Goal: Feedback & Contribution: Contribute content

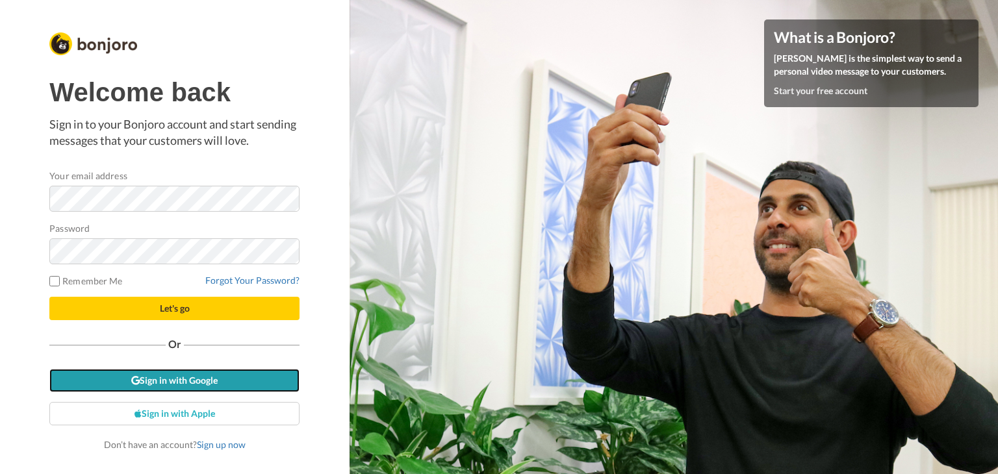
drag, startPoint x: 0, startPoint y: 0, endPoint x: 140, endPoint y: 379, distance: 404.5
click at [140, 379] on link "Sign in with Google" at bounding box center [174, 380] width 250 height 23
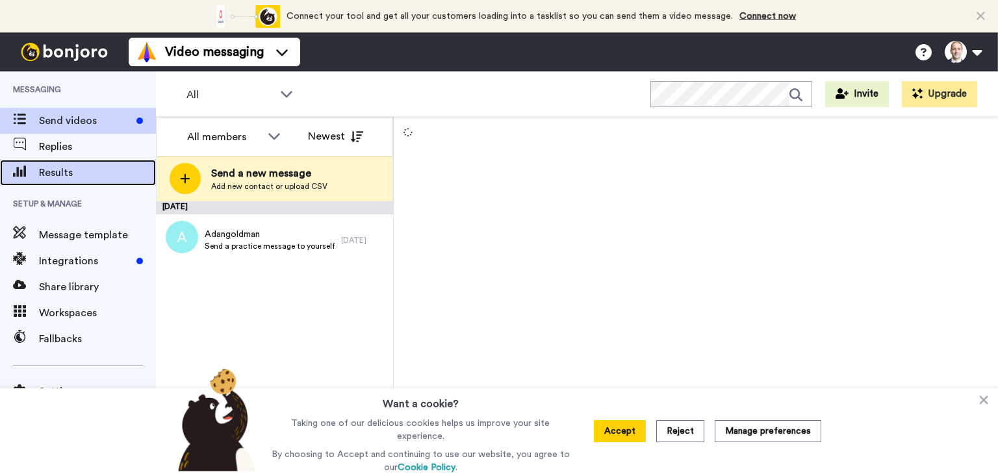
click at [62, 177] on span "Results" at bounding box center [97, 173] width 117 height 16
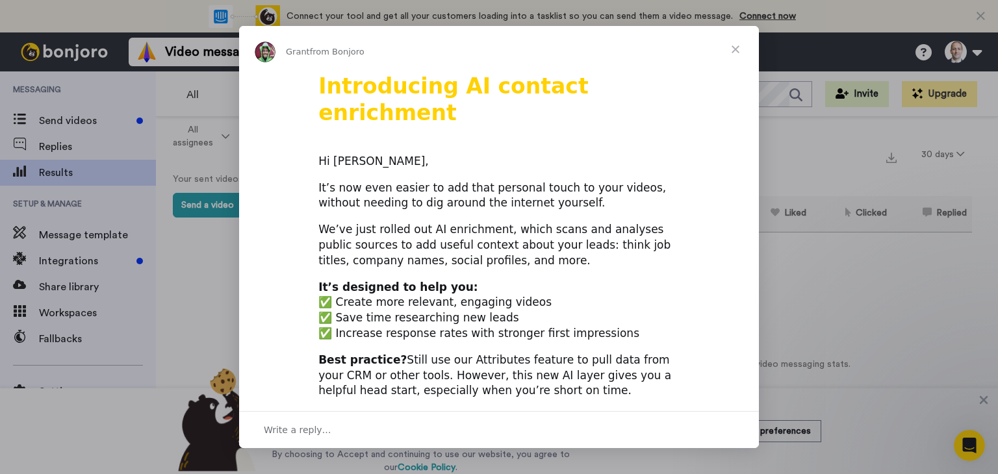
click at [733, 42] on span "Close" at bounding box center [735, 49] width 47 height 47
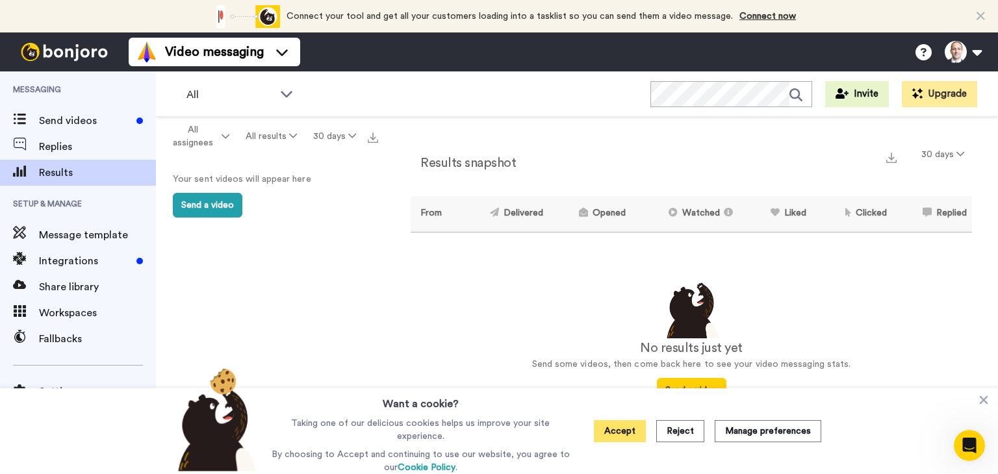
click at [605, 428] on button "Accept" at bounding box center [620, 431] width 52 height 22
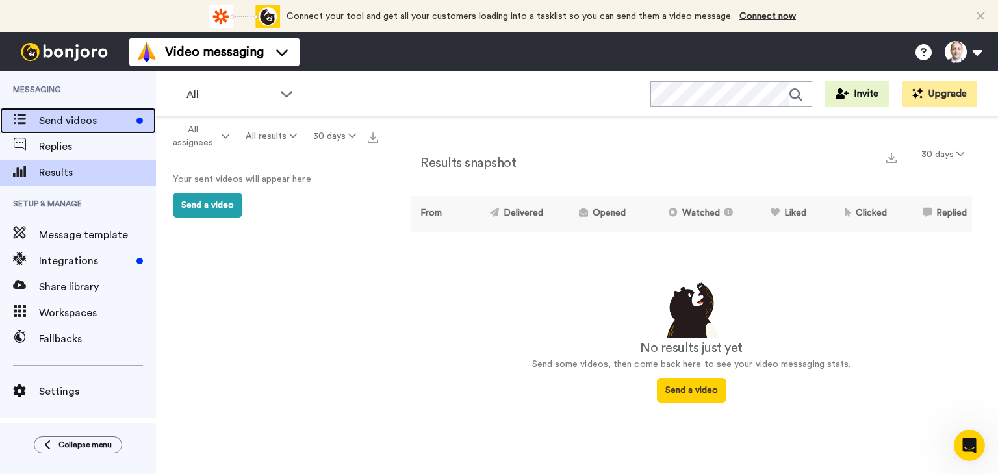
click at [86, 118] on span "Send videos" at bounding box center [85, 121] width 92 height 16
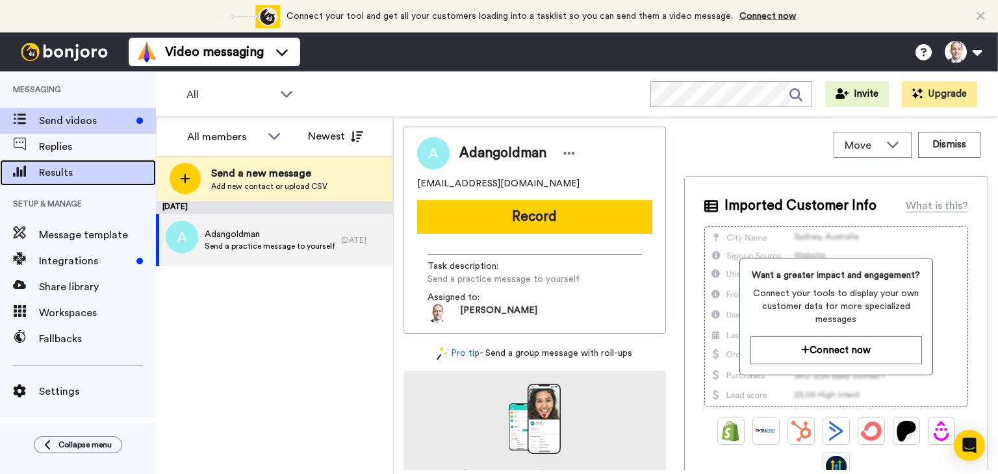
click at [75, 164] on div "Results" at bounding box center [78, 173] width 156 height 26
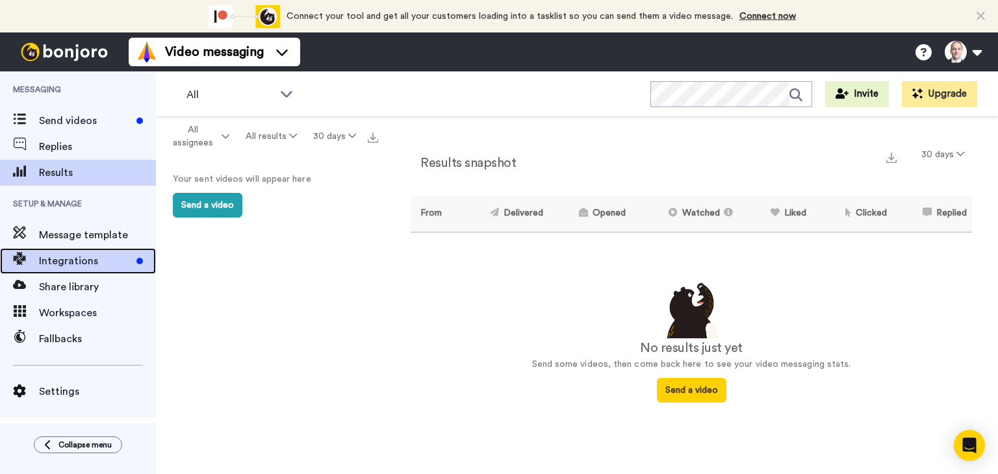
click at [83, 266] on span "Integrations" at bounding box center [85, 261] width 92 height 16
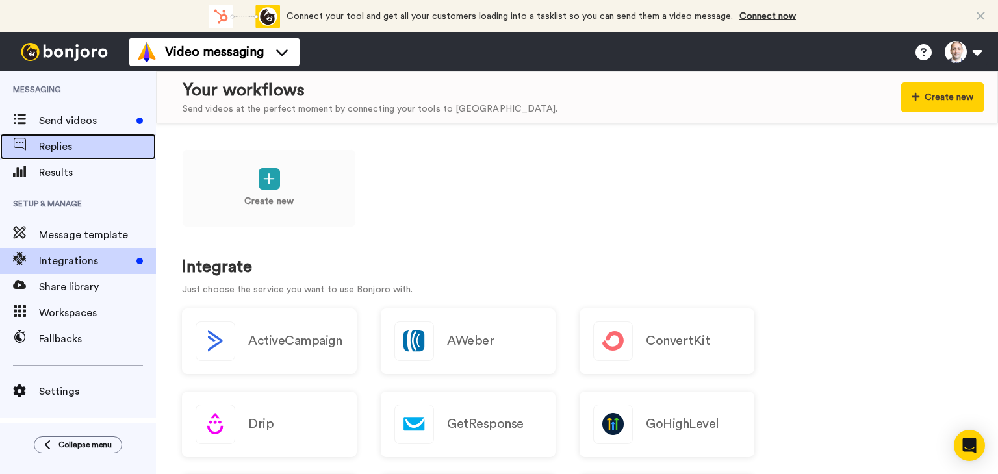
click at [62, 147] on span "Replies" at bounding box center [97, 147] width 117 height 16
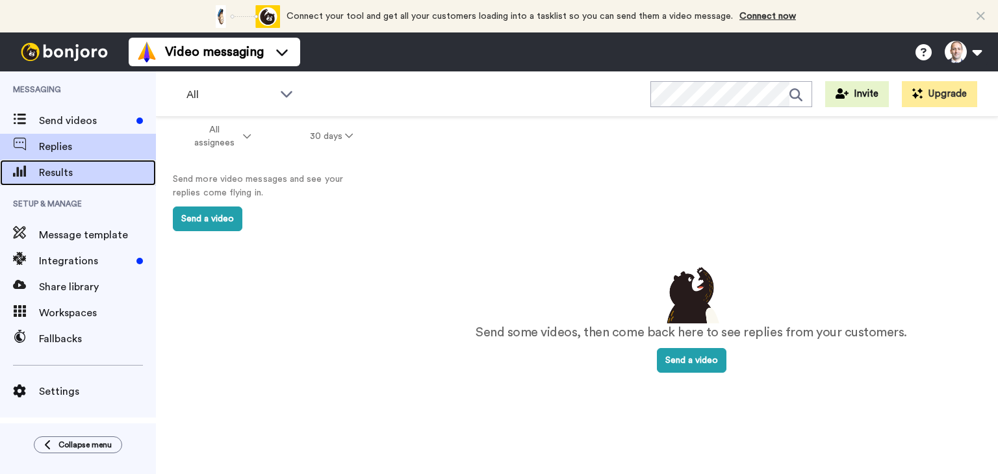
click at [55, 164] on div "Results" at bounding box center [78, 173] width 156 height 26
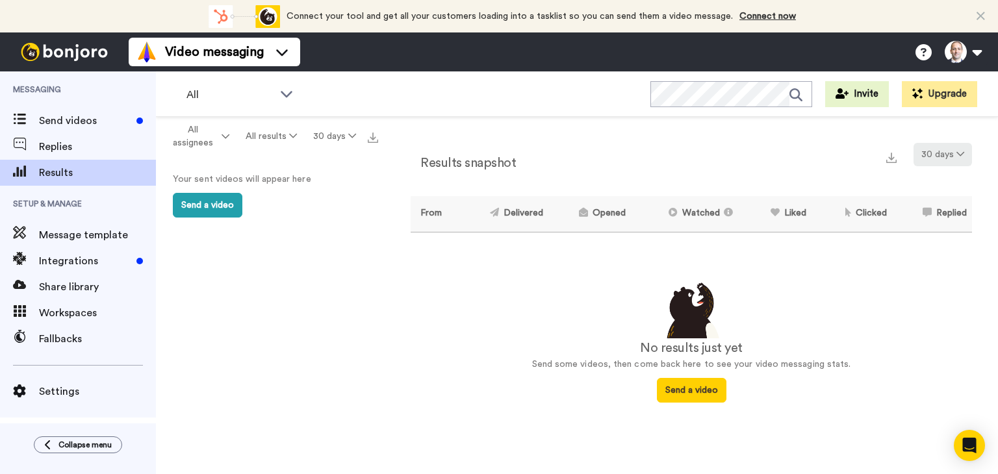
click at [947, 155] on button "30 days" at bounding box center [942, 154] width 58 height 23
click at [937, 194] on ul "30 days 60 days 90 days 365 days Month to date Quarter to date Year to date" at bounding box center [943, 253] width 91 height 164
click at [937, 209] on span "60 days" at bounding box center [925, 204] width 35 height 10
click at [961, 152] on icon at bounding box center [960, 153] width 8 height 9
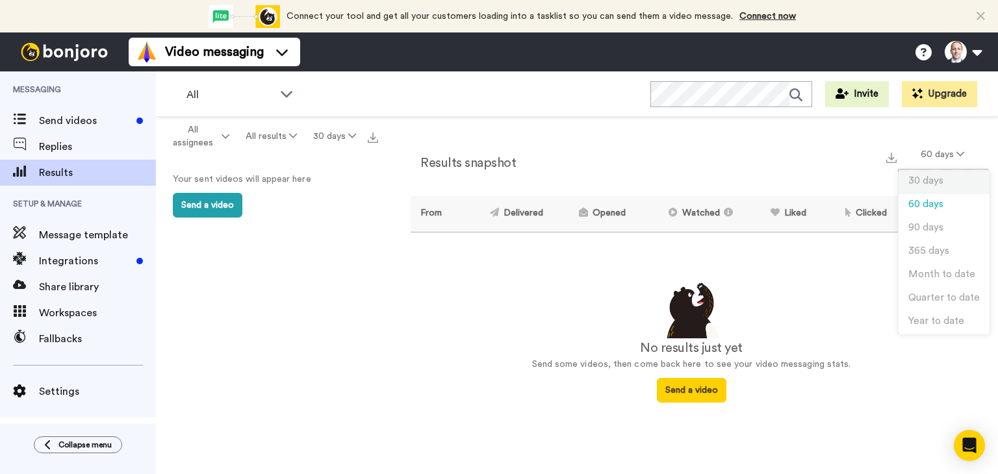
click at [930, 180] on span "30 days" at bounding box center [925, 181] width 35 height 10
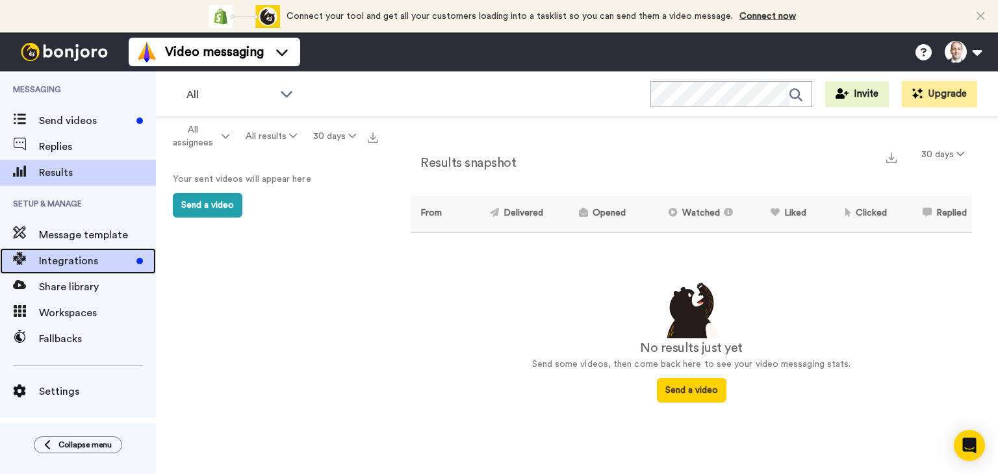
click at [94, 252] on div "Integrations" at bounding box center [78, 261] width 156 height 26
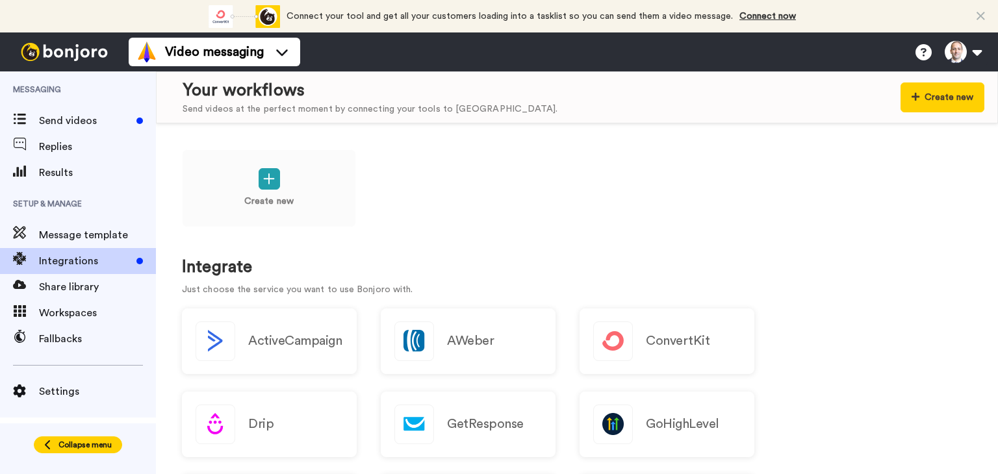
click at [64, 446] on span "Collapse menu" at bounding box center [84, 445] width 53 height 10
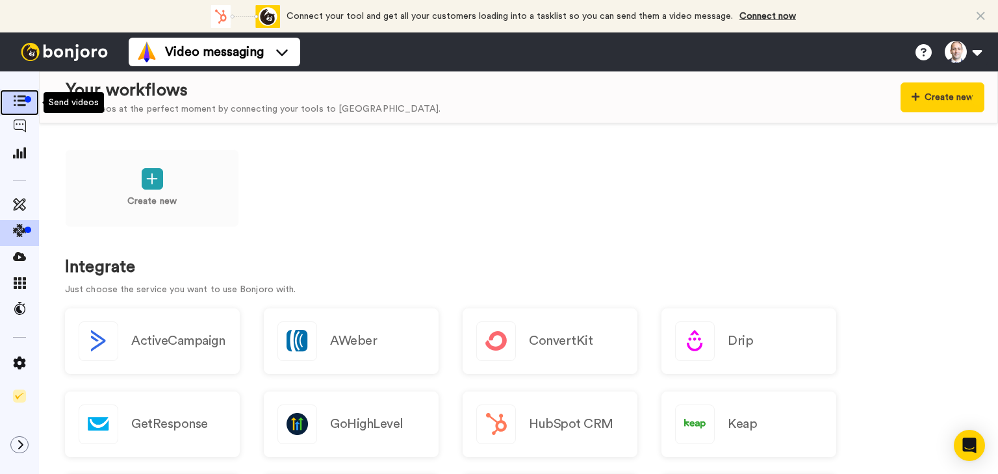
click at [17, 103] on icon at bounding box center [19, 101] width 13 height 11
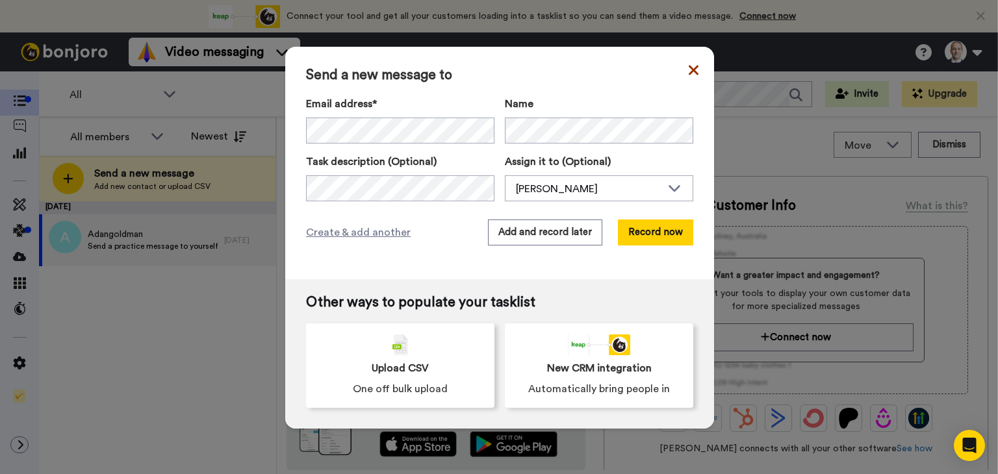
click at [689, 68] on icon at bounding box center [694, 70] width 10 height 10
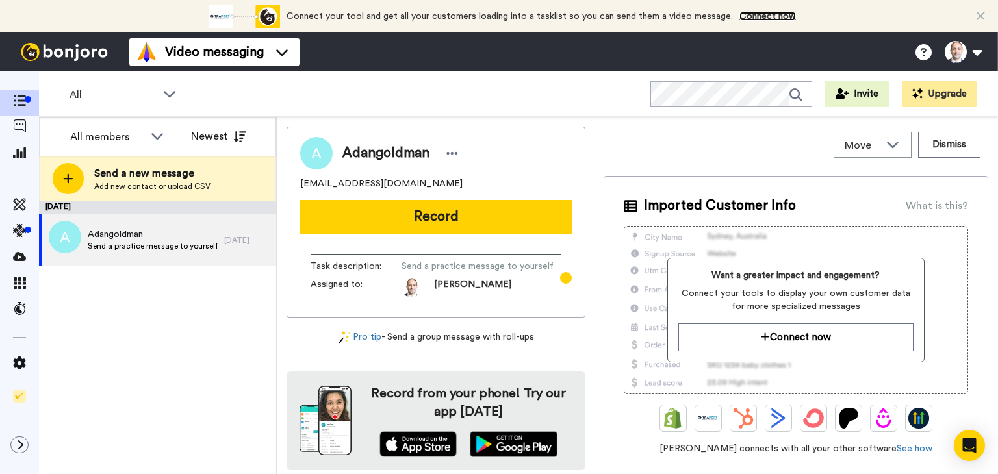
click at [773, 14] on link "Connect now" at bounding box center [767, 16] width 57 height 9
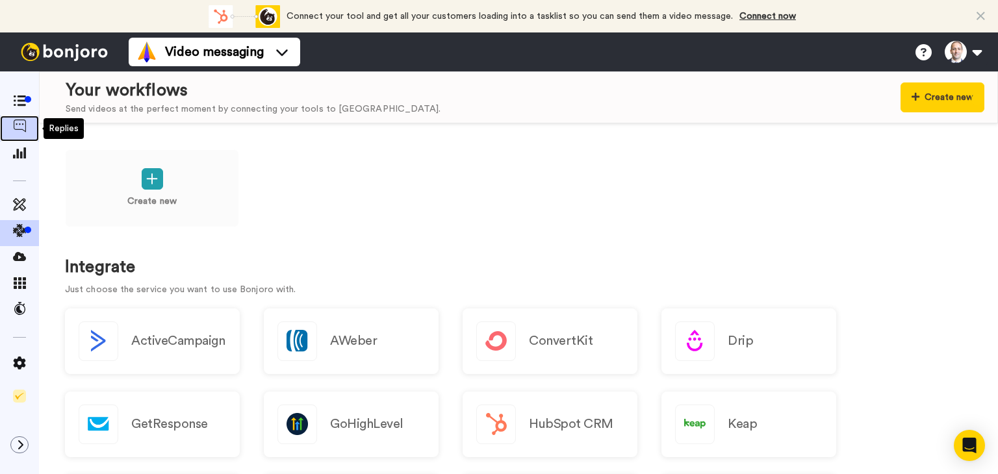
click at [20, 128] on icon at bounding box center [19, 126] width 13 height 13
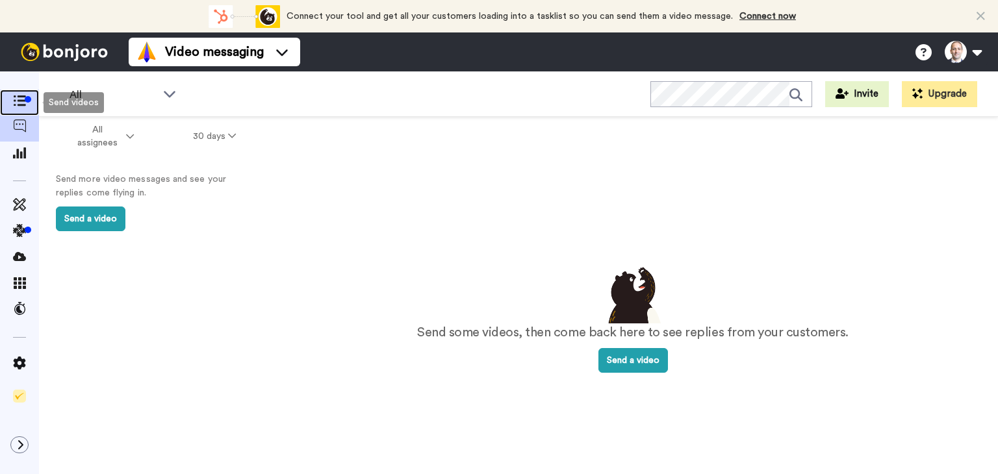
click at [18, 98] on icon at bounding box center [19, 101] width 13 height 11
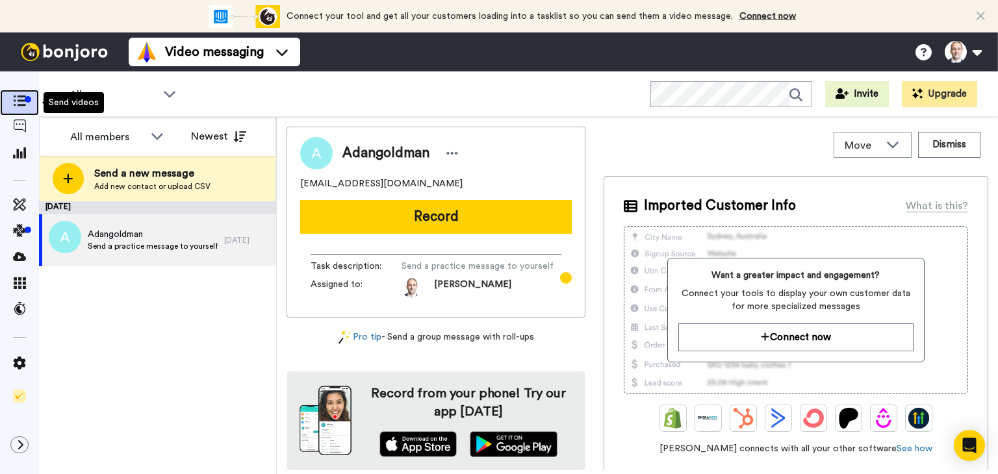
click at [20, 101] on icon at bounding box center [19, 101] width 13 height 11
click at [82, 52] on img at bounding box center [64, 52] width 97 height 18
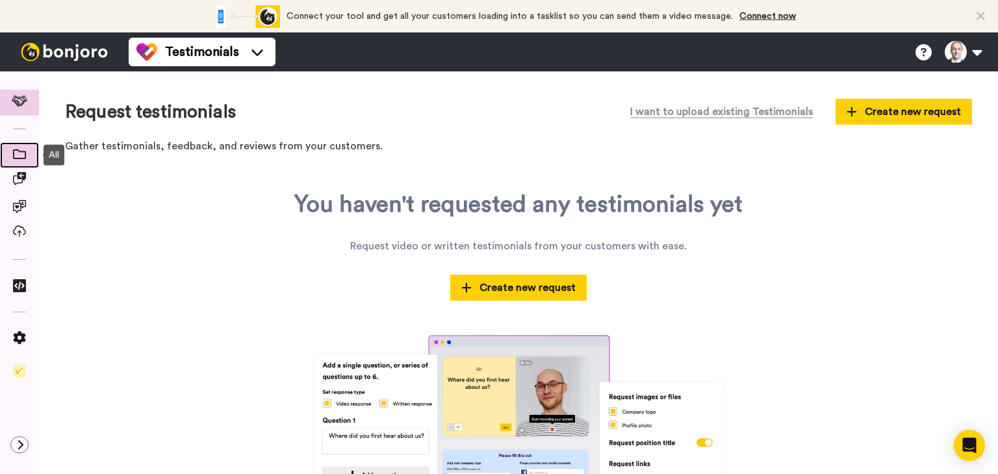
click at [21, 153] on icon at bounding box center [19, 154] width 13 height 10
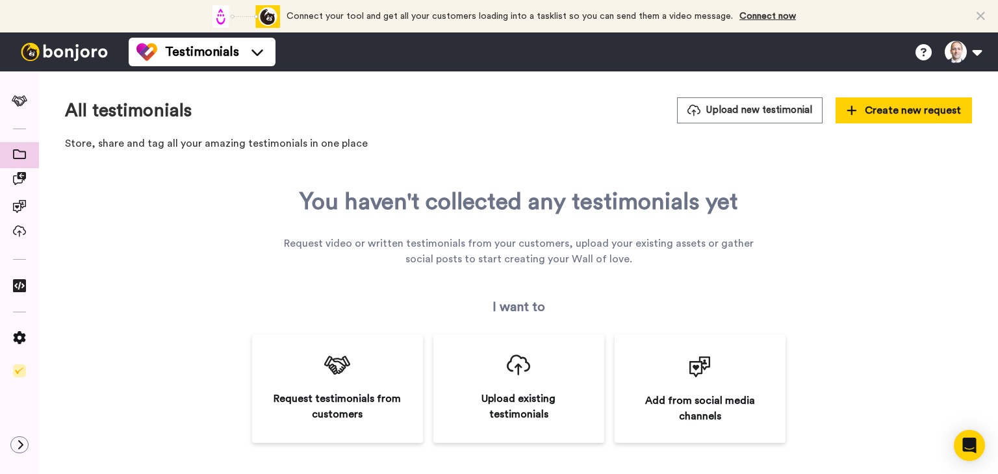
click at [83, 45] on img at bounding box center [64, 52] width 97 height 18
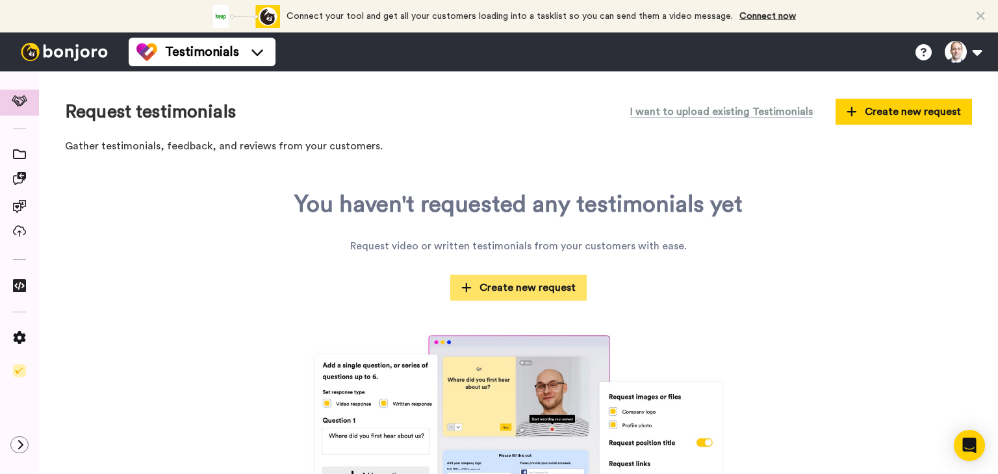
click at [540, 296] on button "Create new request" at bounding box center [518, 288] width 136 height 26
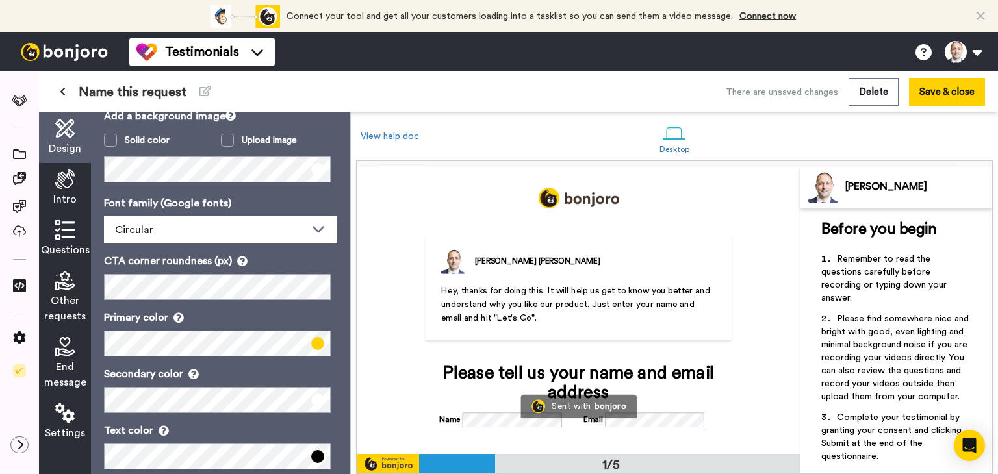
scroll to position [151, 0]
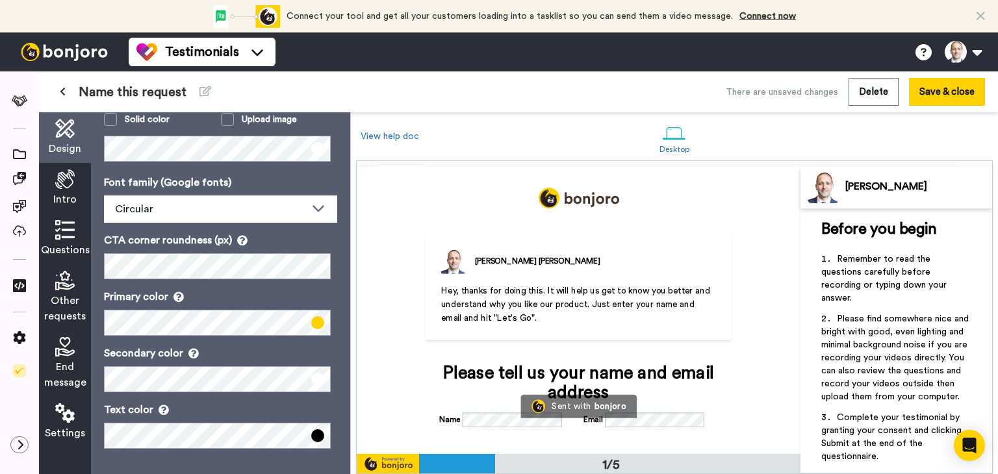
click at [45, 44] on img at bounding box center [64, 52] width 97 height 18
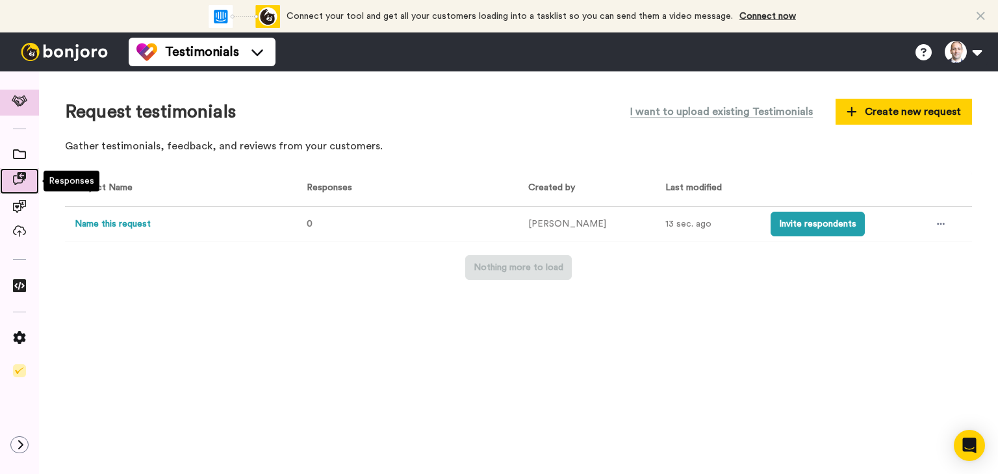
click at [11, 172] on div at bounding box center [19, 181] width 39 height 18
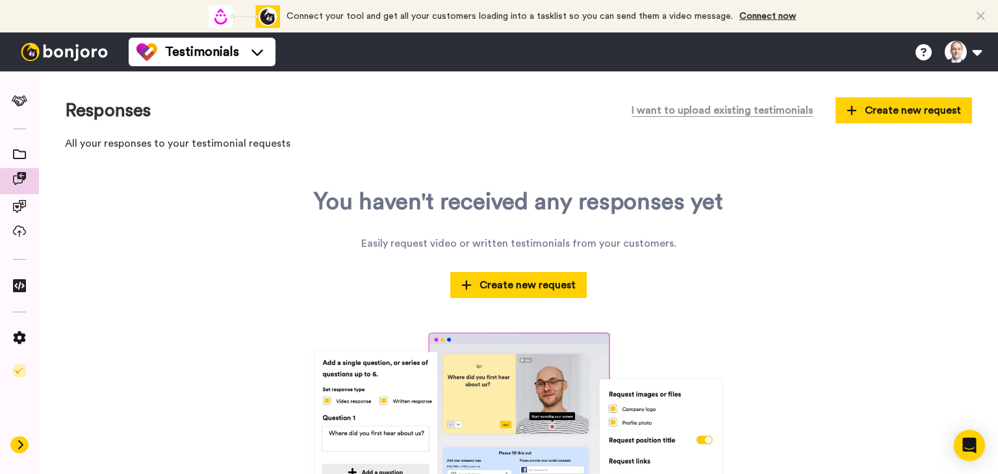
click at [23, 448] on icon at bounding box center [20, 445] width 8 height 10
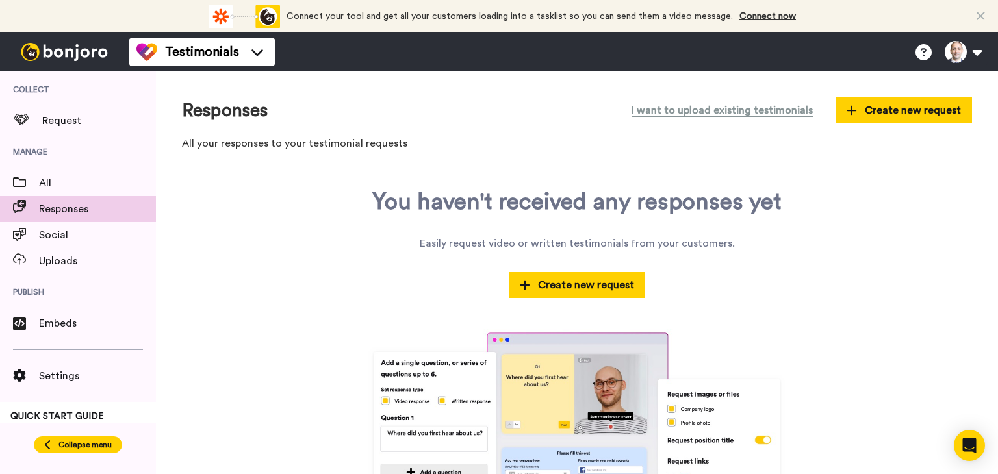
click at [71, 447] on span "Collapse menu" at bounding box center [84, 445] width 53 height 10
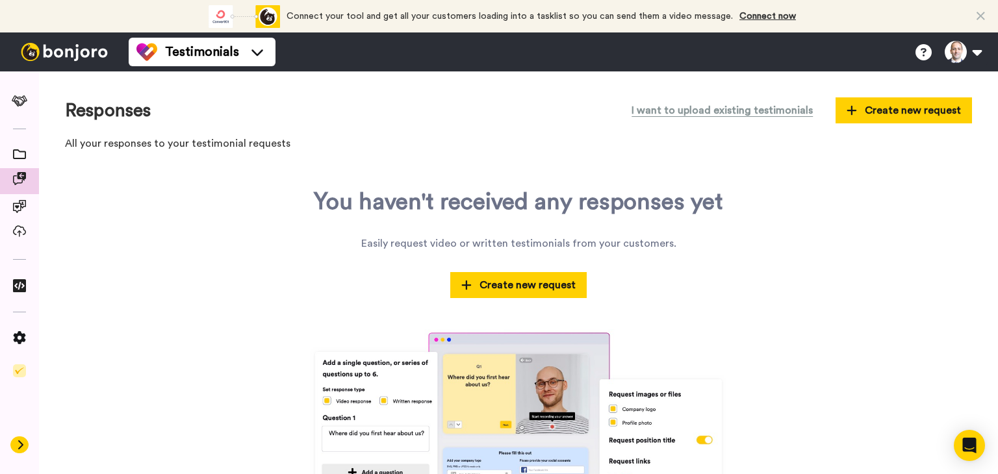
click at [19, 445] on icon at bounding box center [20, 445] width 8 height 10
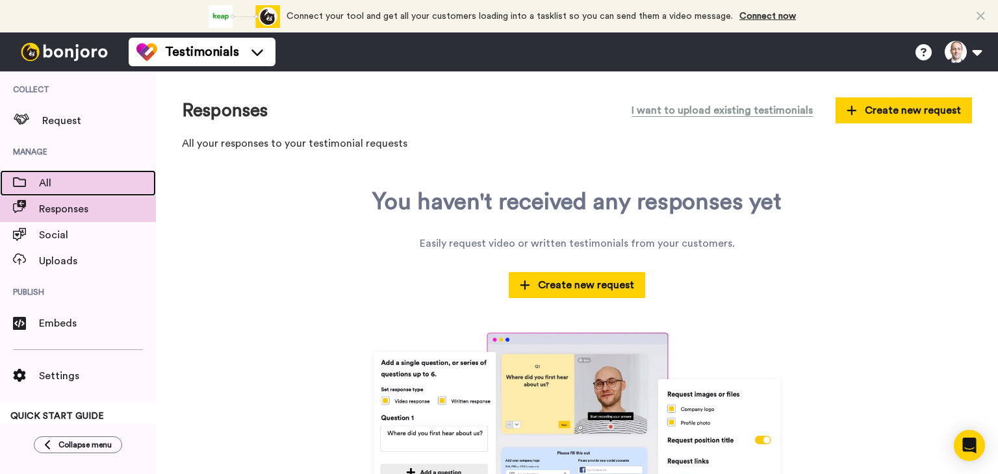
click at [68, 183] on span "All" at bounding box center [97, 183] width 117 height 16
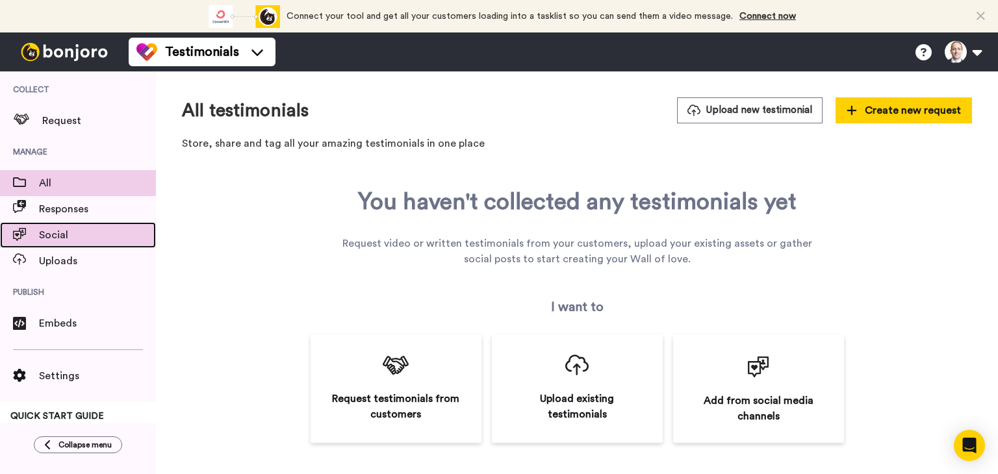
click at [70, 232] on span "Social" at bounding box center [97, 235] width 117 height 16
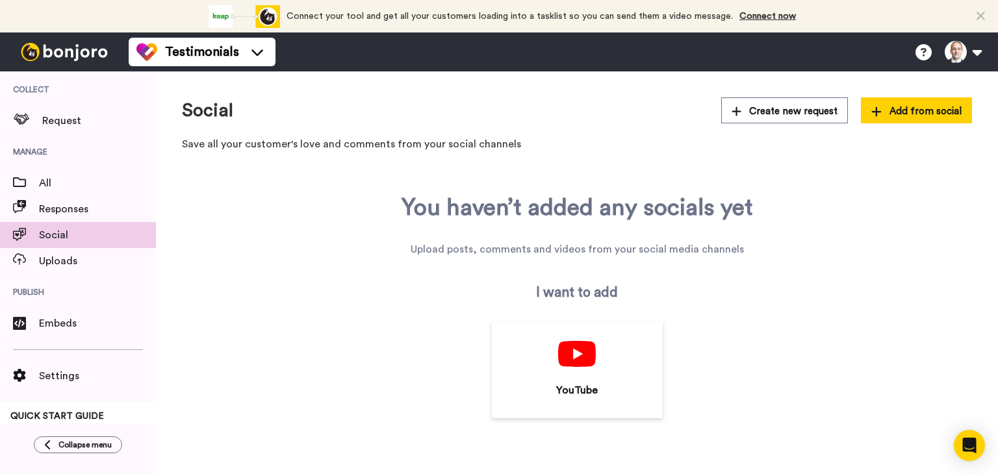
click at [75, 41] on div at bounding box center [64, 51] width 129 height 39
click at [65, 49] on img at bounding box center [64, 52] width 97 height 18
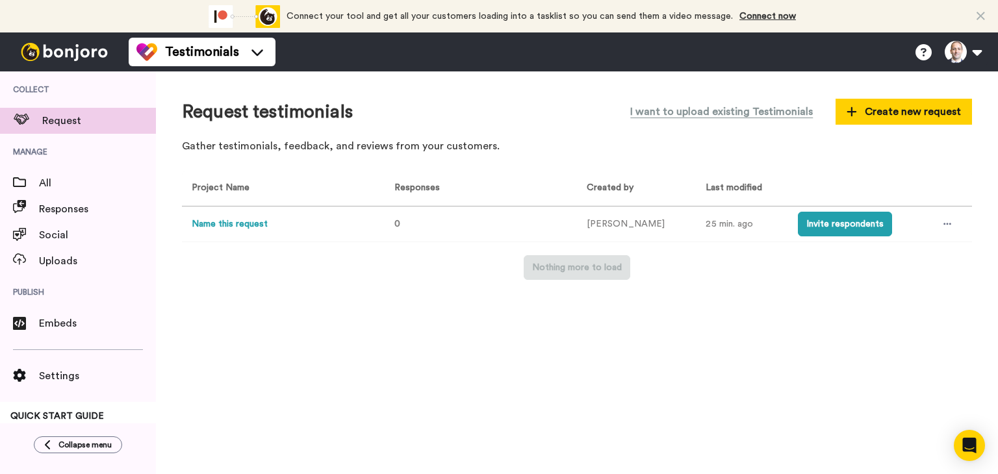
click at [86, 44] on img at bounding box center [64, 52] width 97 height 18
click at [982, 21] on icon at bounding box center [980, 16] width 8 height 13
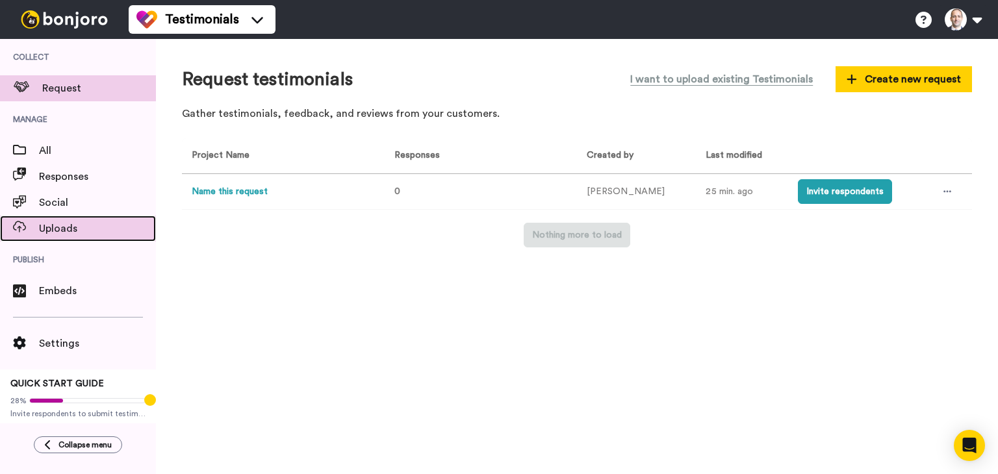
click at [64, 219] on div "Uploads" at bounding box center [78, 229] width 156 height 26
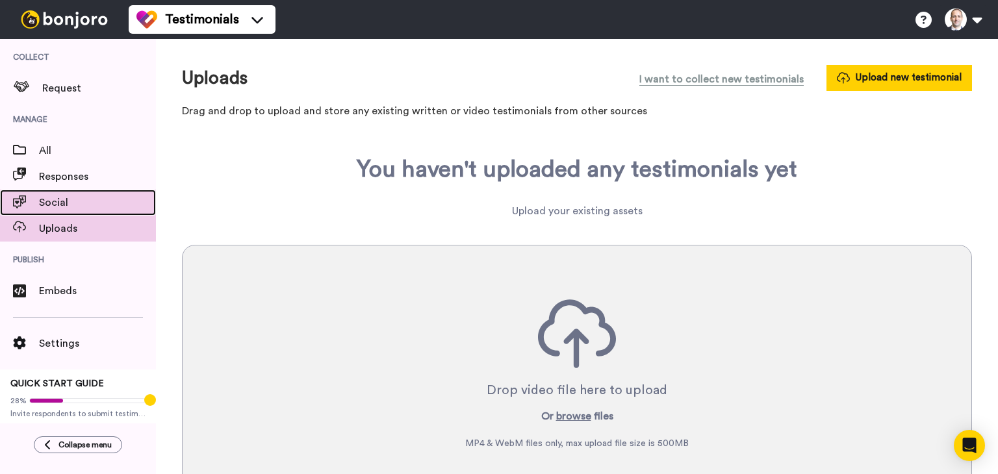
click at [95, 211] on div "Social" at bounding box center [78, 203] width 156 height 26
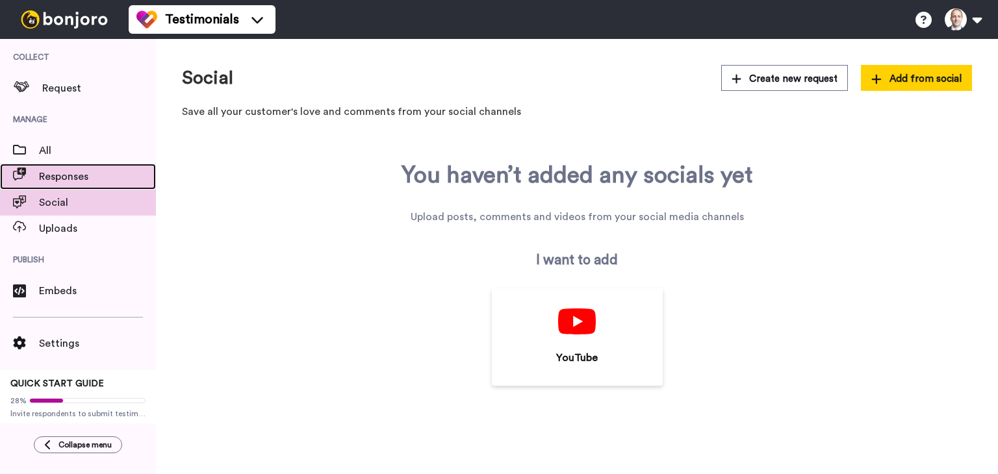
click at [94, 170] on span "Responses" at bounding box center [97, 177] width 117 height 16
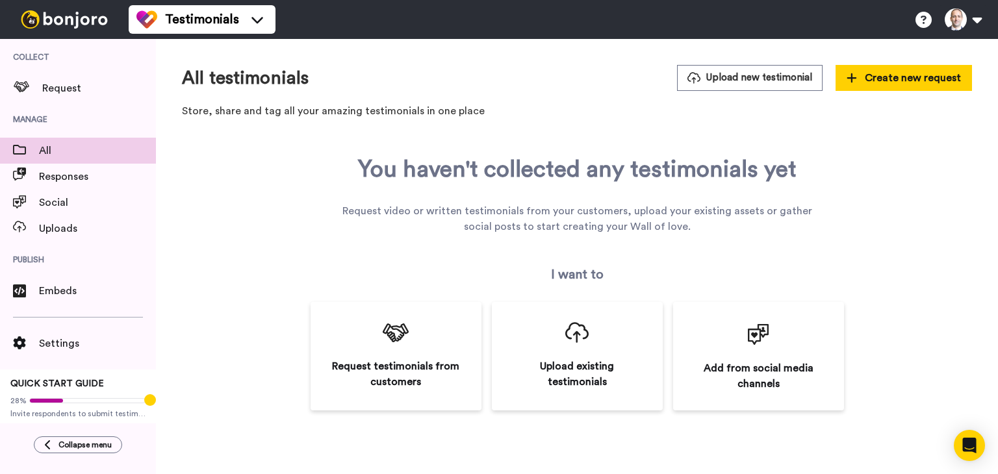
click at [66, 6] on div at bounding box center [64, 19] width 129 height 39
